Goal: Task Accomplishment & Management: Complete application form

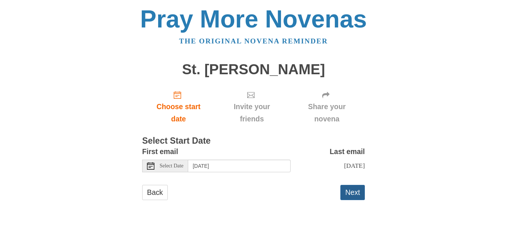
click at [355, 197] on button "Next" at bounding box center [352, 192] width 24 height 15
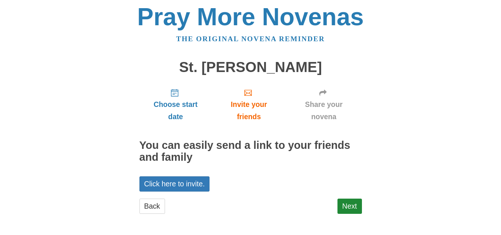
scroll to position [3, 0]
click at [356, 206] on link "Next" at bounding box center [350, 205] width 24 height 15
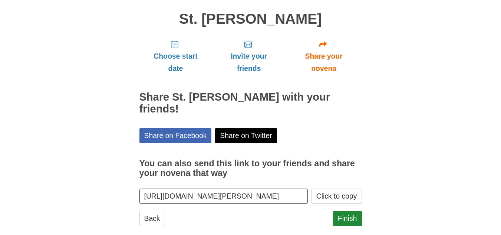
scroll to position [51, 0]
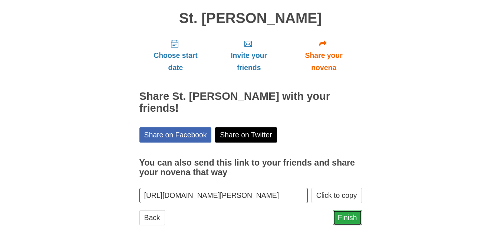
click at [347, 210] on link "Finish" at bounding box center [347, 217] width 29 height 15
